Goal: Transaction & Acquisition: Purchase product/service

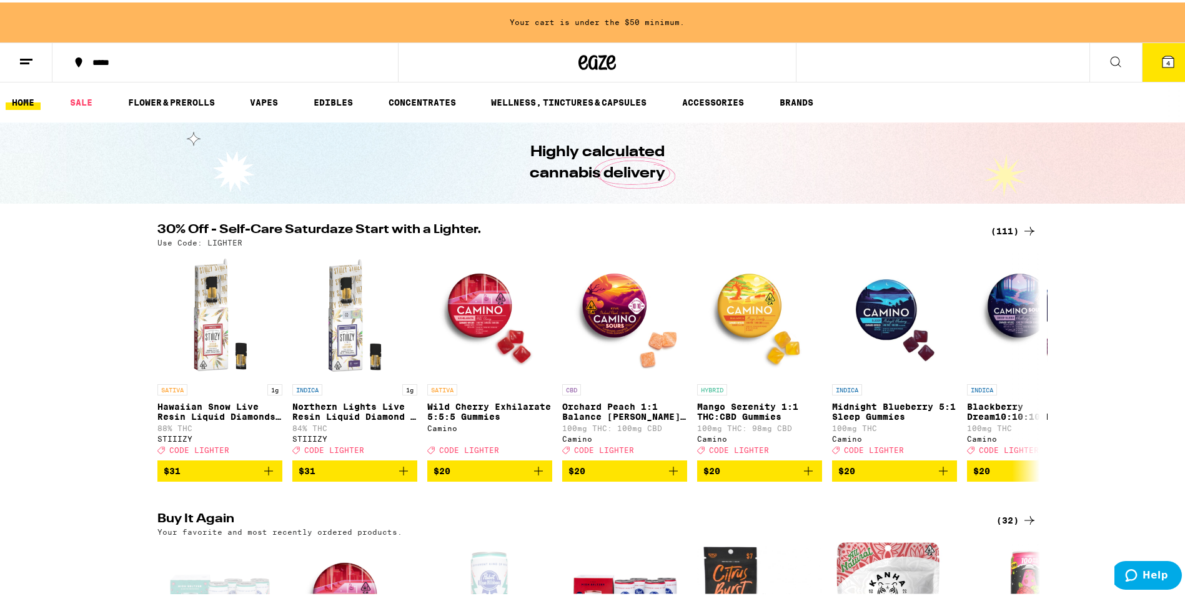
click at [1016, 231] on div "(111)" at bounding box center [1014, 228] width 46 height 15
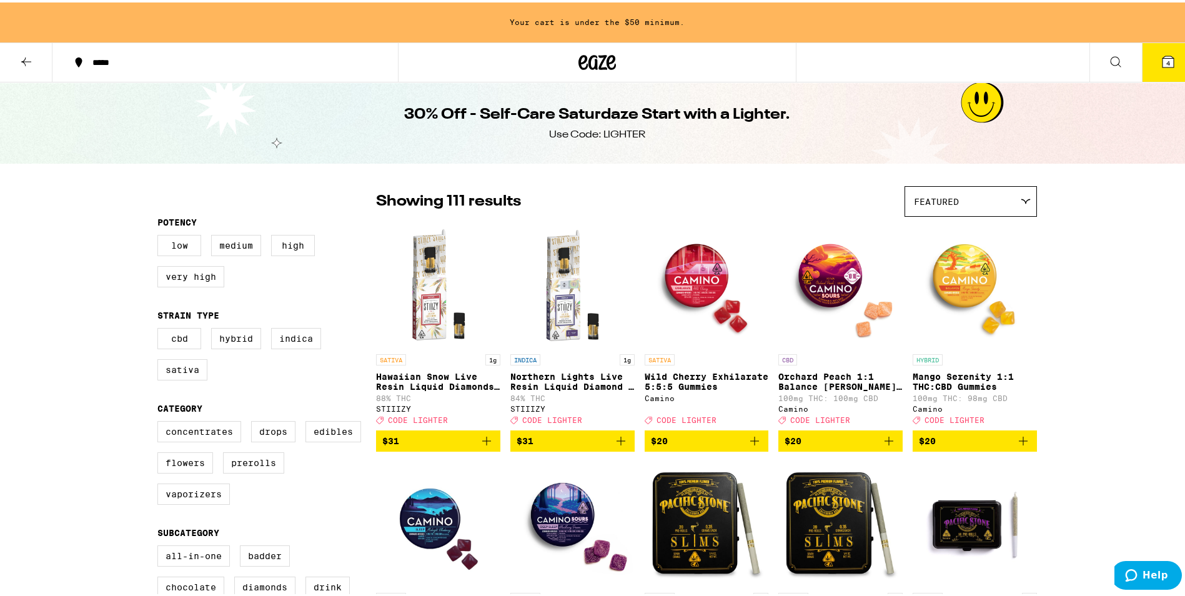
click at [322, 440] on label "Edibles" at bounding box center [333, 429] width 56 height 21
click at [161, 421] on input "Edibles" at bounding box center [160, 420] width 1 height 1
checkbox input "true"
